Goal: Entertainment & Leisure: Consume media (video, audio)

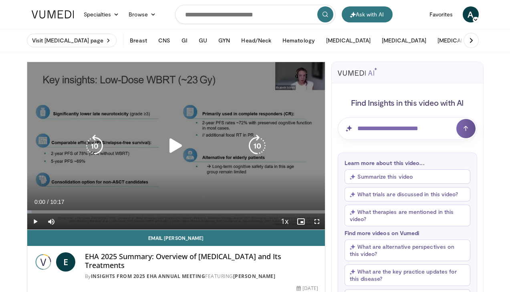
click at [173, 148] on icon "Video Player" at bounding box center [176, 146] width 22 height 22
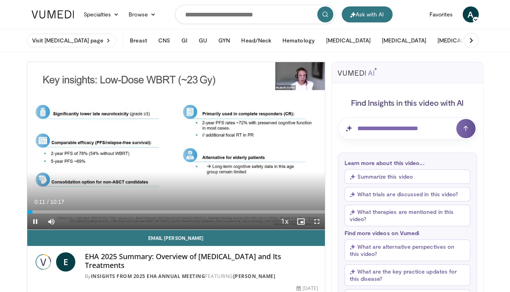
click at [102, 215] on div "Current Time 0:11 / Duration 10:17 Pause Skip Backward Skip Forward Mute Loaded…" at bounding box center [175, 221] width 297 height 16
click at [102, 211] on div "02:36" at bounding box center [102, 211] width 1 height 3
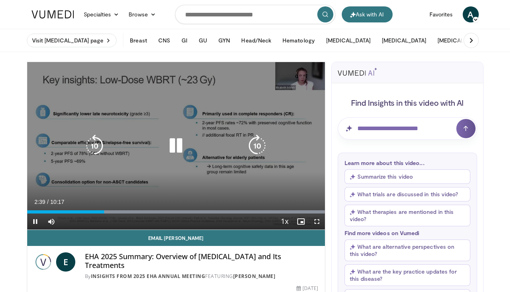
click at [185, 149] on icon "Video Player" at bounding box center [176, 146] width 22 height 22
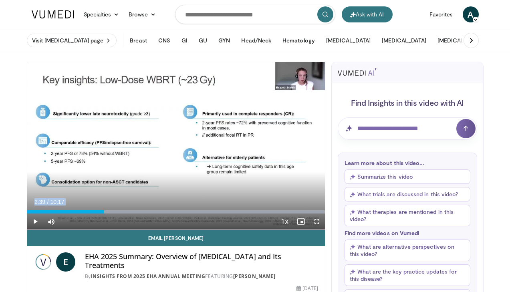
drag, startPoint x: 105, startPoint y: 213, endPoint x: -26, endPoint y: 218, distance: 130.6
click at [0, 218] on html "Ask with AI Specialties Adult & Family Medicine Allergy, [MEDICAL_DATA], Immuno…" at bounding box center [255, 146] width 510 height 292
drag, startPoint x: 100, startPoint y: 213, endPoint x: -10, endPoint y: 214, distance: 110.5
click at [0, 214] on html "Ask with AI Specialties Adult & Family Medicine Allergy, [MEDICAL_DATA], Immuno…" at bounding box center [255, 146] width 510 height 292
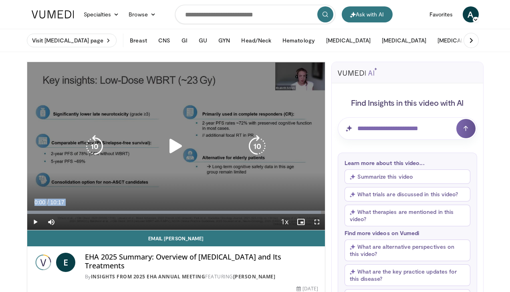
click at [184, 145] on icon "Video Player" at bounding box center [176, 146] width 22 height 22
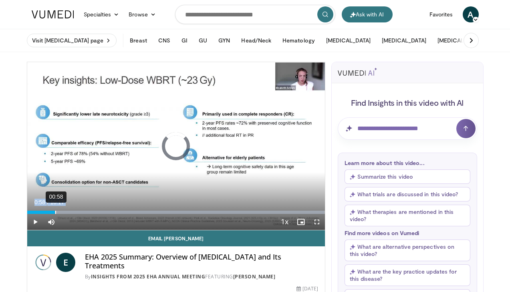
click at [55, 212] on div "00:58" at bounding box center [55, 212] width 1 height 3
click at [123, 210] on div "Loaded : 99.99% 03:20 01:08" at bounding box center [175, 210] width 297 height 8
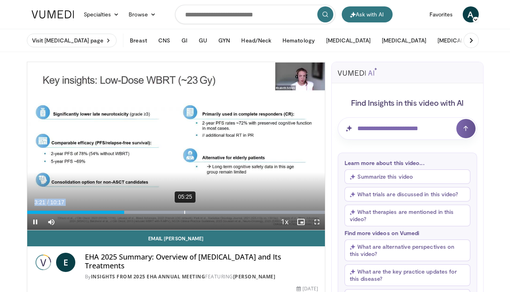
click at [184, 212] on div "05:25" at bounding box center [184, 212] width 1 height 3
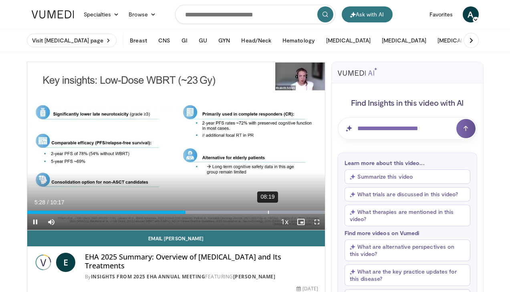
click at [268, 212] on div "08:19" at bounding box center [268, 212] width 1 height 3
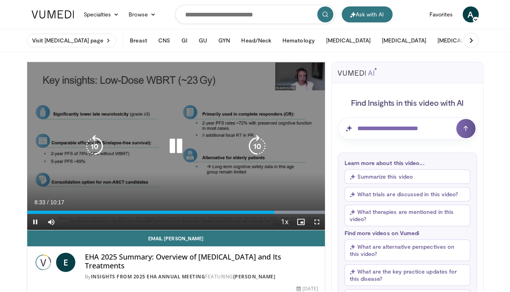
click at [173, 152] on icon "Video Player" at bounding box center [176, 146] width 22 height 22
